Goal: Navigation & Orientation: Find specific page/section

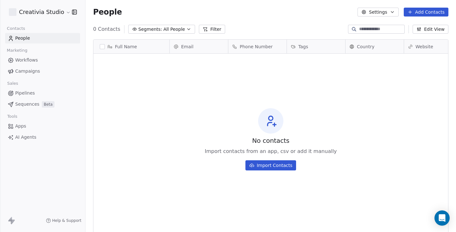
scroll to position [199, 366]
click at [37, 7] on html "Creativia Studio Contacts People Marketing Workflows Campaigns Sales Pipelines …" at bounding box center [228, 116] width 456 height 232
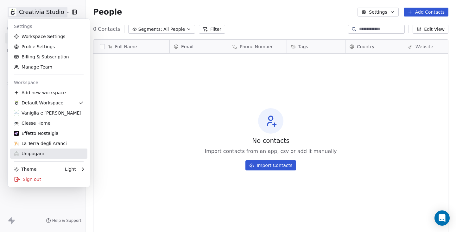
click at [48, 156] on div "Unipagani" at bounding box center [49, 153] width 70 height 6
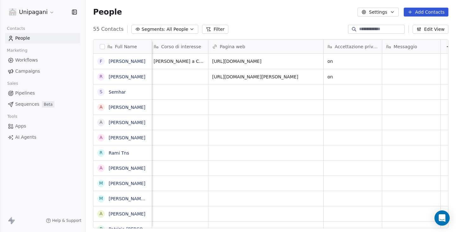
scroll to position [0, 308]
drag, startPoint x: 323, startPoint y: 49, endPoint x: 381, endPoint y: 48, distance: 57.7
click at [381, 48] on div at bounding box center [381, 47] width 2 height 14
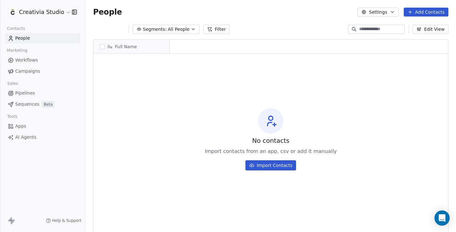
scroll to position [199, 366]
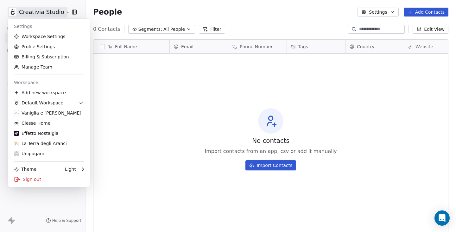
click at [46, 13] on html "Creativia Studio Contacts People Marketing Workflows Campaigns Sales Pipelines …" at bounding box center [228, 116] width 456 height 232
click at [62, 151] on div "Unipagani" at bounding box center [49, 153] width 70 height 6
